Goal: Check status

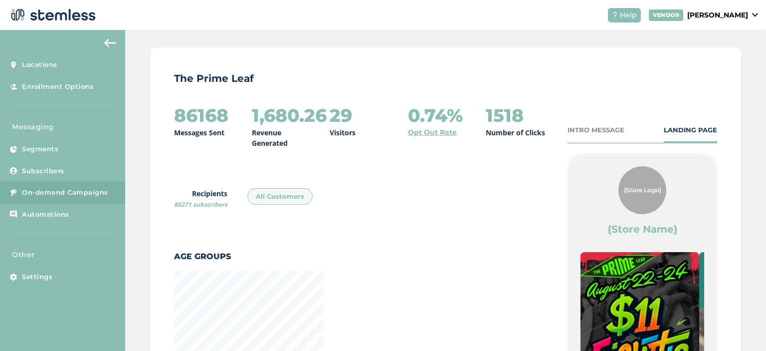
scroll to position [74, 0]
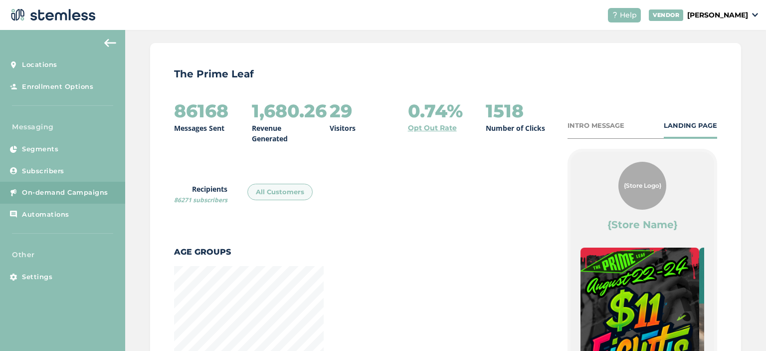
drag, startPoint x: 243, startPoint y: 113, endPoint x: 365, endPoint y: 130, distance: 122.8
click at [365, 130] on div "86168 Messages Sent 1,680.26 Revenue Generated 29 Visitors 0.74% Opt Out Rate 1…" at bounding box center [360, 122] width 373 height 43
click at [363, 141] on div "86168 Messages Sent 1,680.26 Revenue Generated 29 Visitors 0.74% Opt Out Rate 1…" at bounding box center [360, 122] width 373 height 43
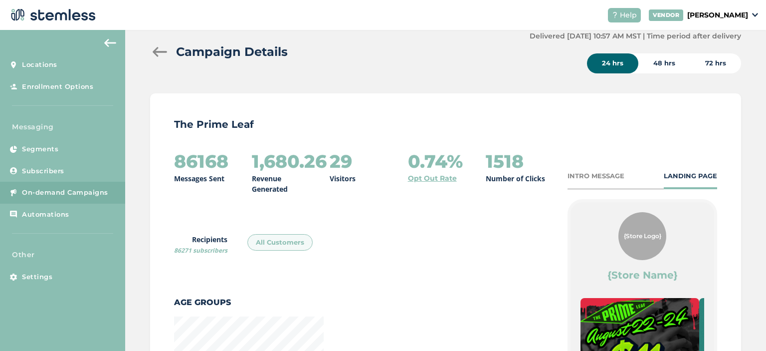
scroll to position [0, 0]
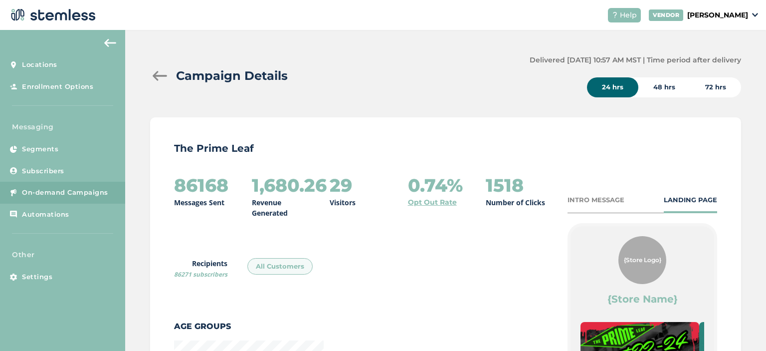
click at [654, 83] on div "48 hrs" at bounding box center [664, 87] width 52 height 20
click at [613, 89] on div "24 hrs" at bounding box center [612, 87] width 51 height 20
